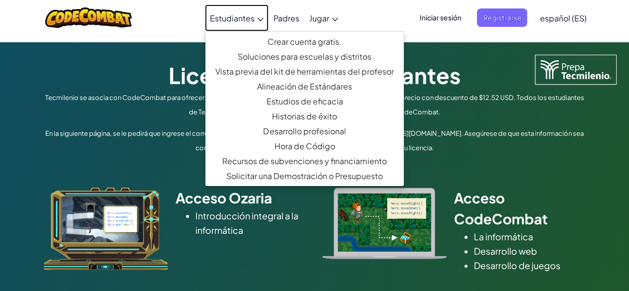
click at [234, 17] on font "Estudiantes" at bounding box center [232, 18] width 45 height 10
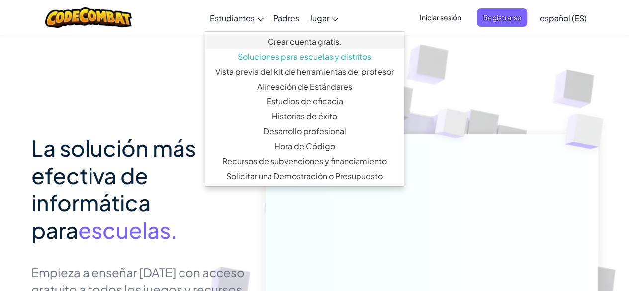
click at [293, 44] on font "Crear cuenta gratis." at bounding box center [304, 41] width 74 height 10
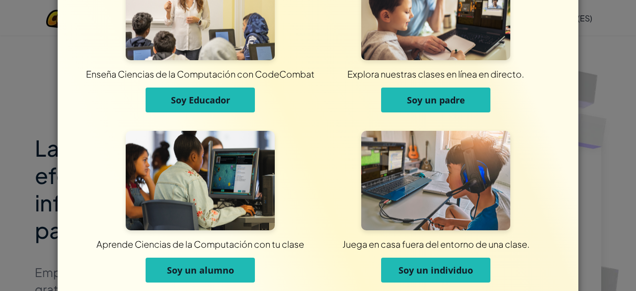
scroll to position [61, 0]
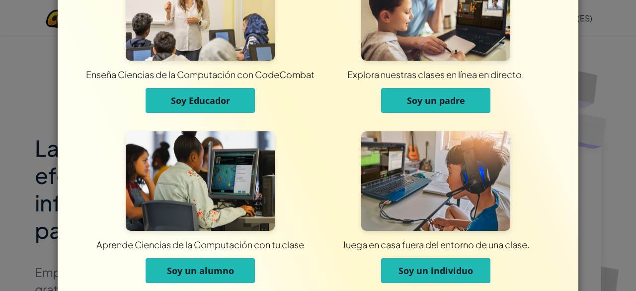
click at [204, 270] on font "Soy un alumno" at bounding box center [200, 270] width 67 height 12
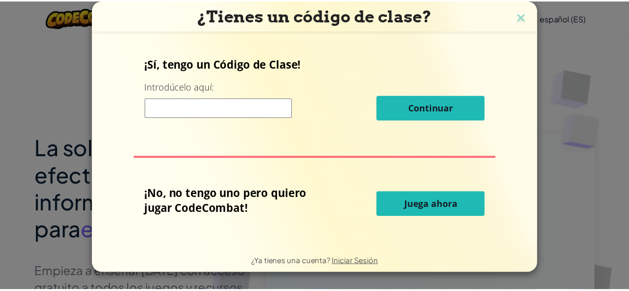
scroll to position [0, 0]
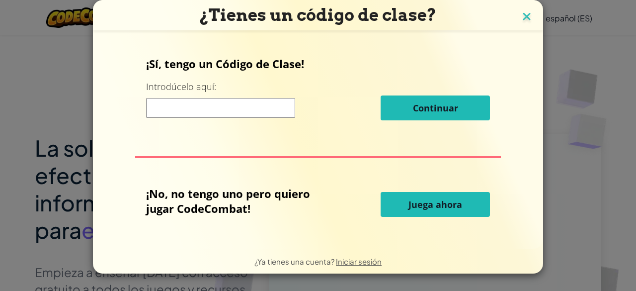
click at [528, 20] on img at bounding box center [526, 17] width 13 height 15
